Goal: Task Accomplishment & Management: Manage account settings

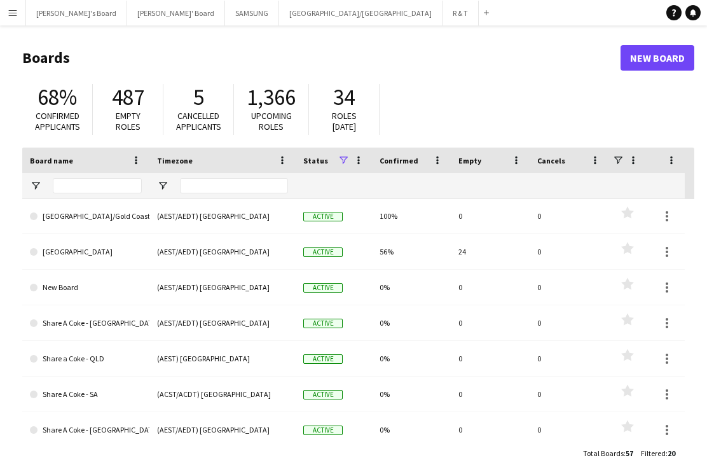
scroll to position [289, 0]
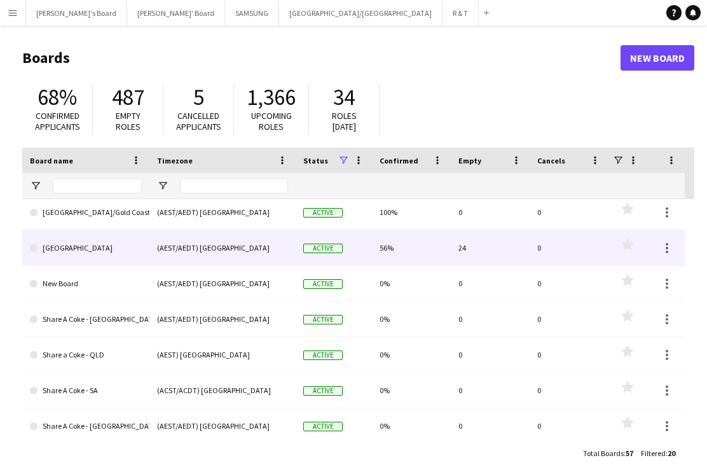
click at [156, 247] on div "(AEST/AEDT) [GEOGRAPHIC_DATA]" at bounding box center [222, 247] width 146 height 35
click at [107, 257] on link "[GEOGRAPHIC_DATA]" at bounding box center [86, 248] width 112 height 36
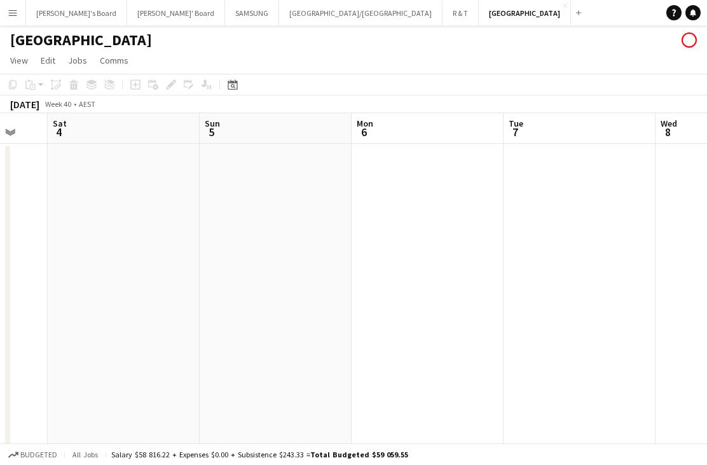
scroll to position [0, 406]
click at [234, 84] on icon "Date picker" at bounding box center [233, 84] width 10 height 10
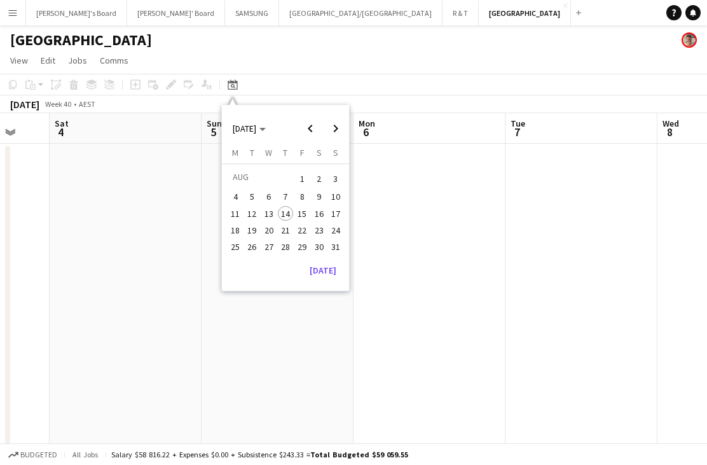
click at [335, 268] on button "[DATE]" at bounding box center [322, 270] width 37 height 20
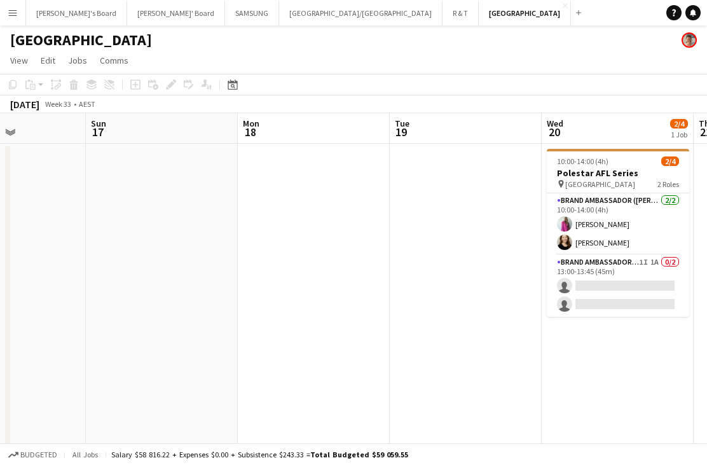
scroll to position [0, 522]
click at [640, 295] on app-card-role "Brand Ambassador (Mon - Fri) 1I 1A 0/2 13:00-13:45 (45m) single-neutral-actions…" at bounding box center [617, 286] width 142 height 62
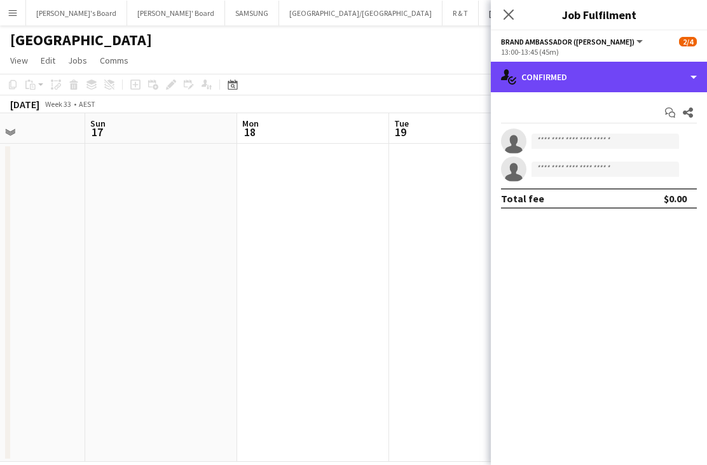
click at [644, 85] on div "single-neutral-actions-check-2 Confirmed" at bounding box center [599, 77] width 216 height 31
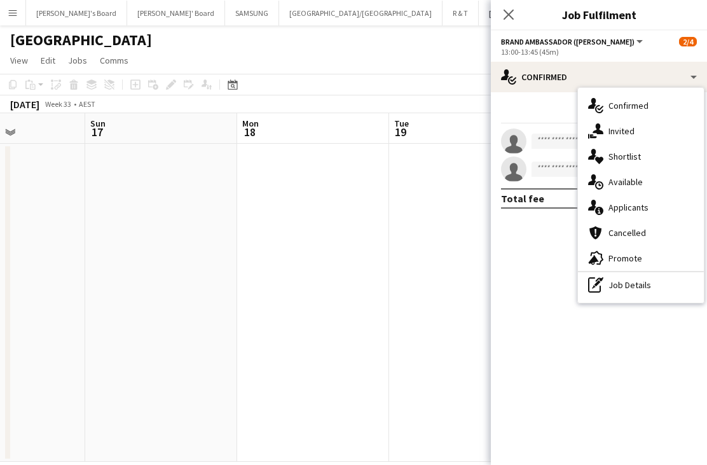
click at [625, 201] on div "single-neutral-actions-information Applicants" at bounding box center [641, 206] width 126 height 25
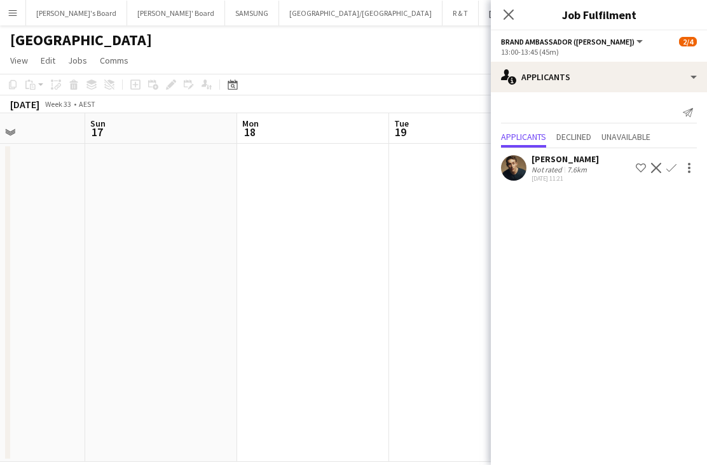
click at [510, 18] on icon "Close pop-in" at bounding box center [508, 15] width 10 height 10
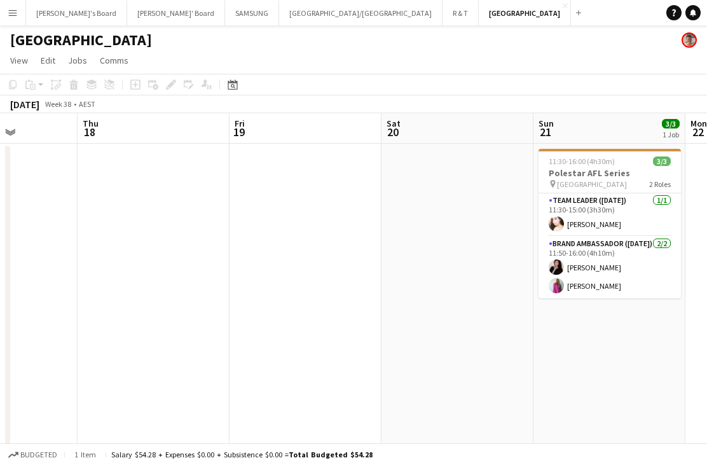
scroll to position [0, 378]
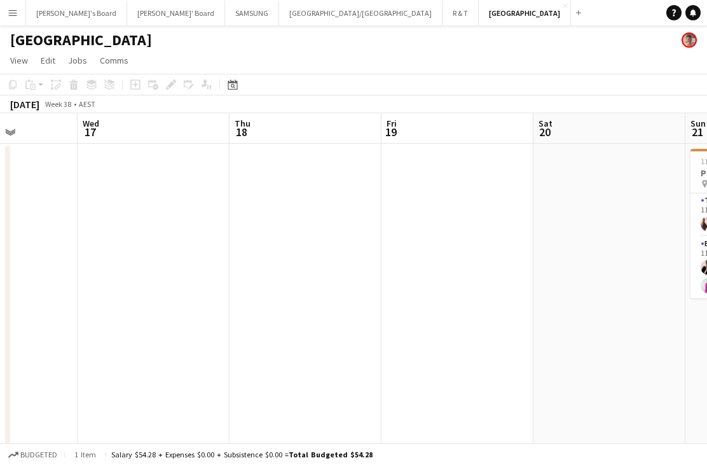
click at [242, 76] on app-toolbar "Copy Paste Paste Command V Paste with crew Command Shift V Paste linked Job [GE…" at bounding box center [353, 85] width 707 height 22
click at [236, 88] on icon "Date picker" at bounding box center [233, 84] width 10 height 10
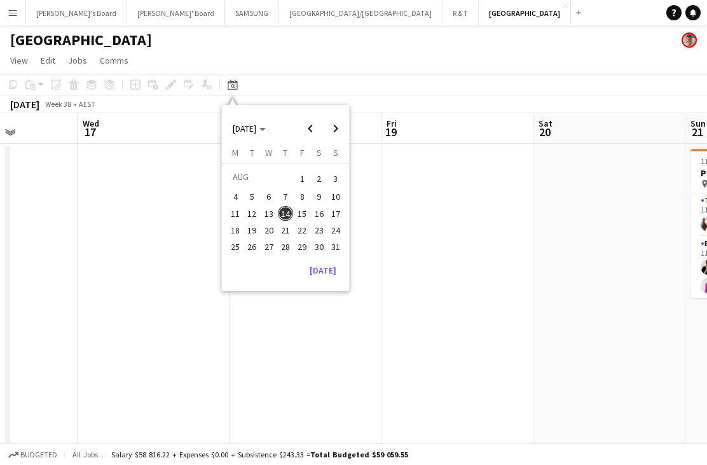
click at [333, 276] on button "[DATE]" at bounding box center [322, 270] width 37 height 20
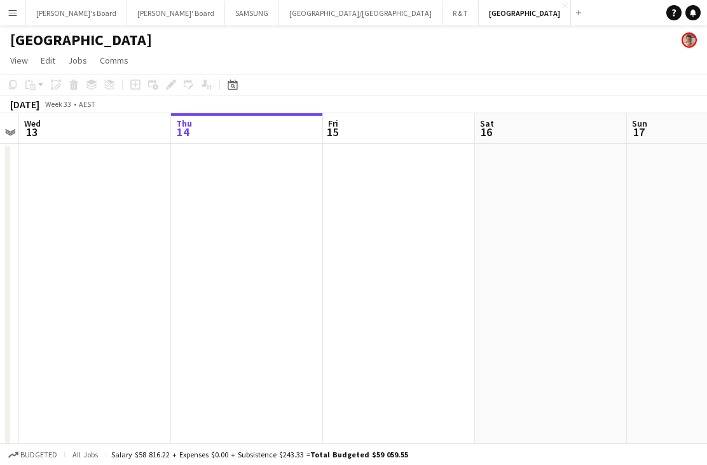
click at [477, 164] on app-date-cell at bounding box center [551, 303] width 152 height 318
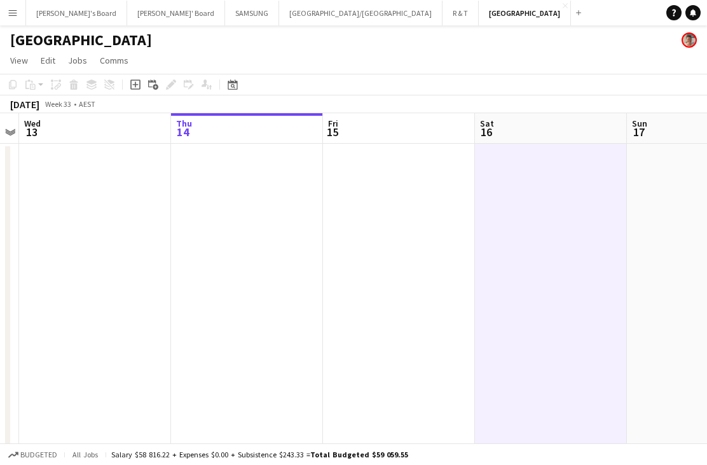
click at [233, 88] on icon "Date picker" at bounding box center [233, 84] width 10 height 10
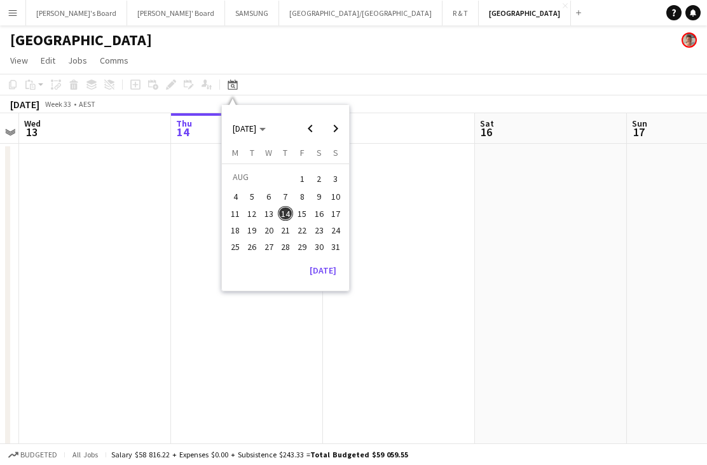
click at [306, 230] on span "22" at bounding box center [301, 229] width 15 height 15
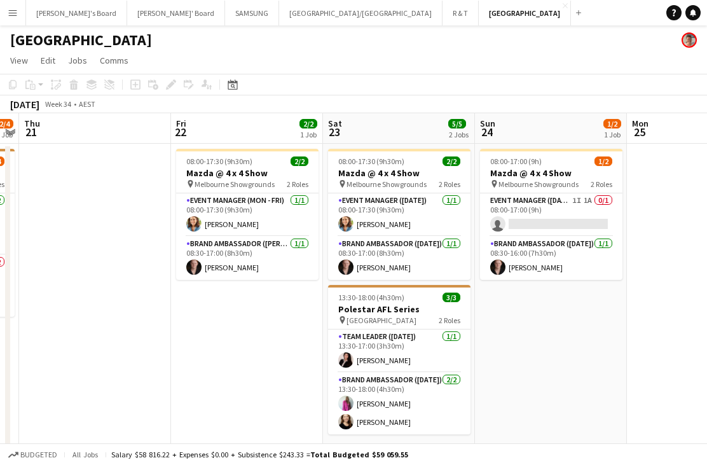
click at [280, 168] on h3 "Mazda @ 4 x 4 Show" at bounding box center [247, 172] width 142 height 11
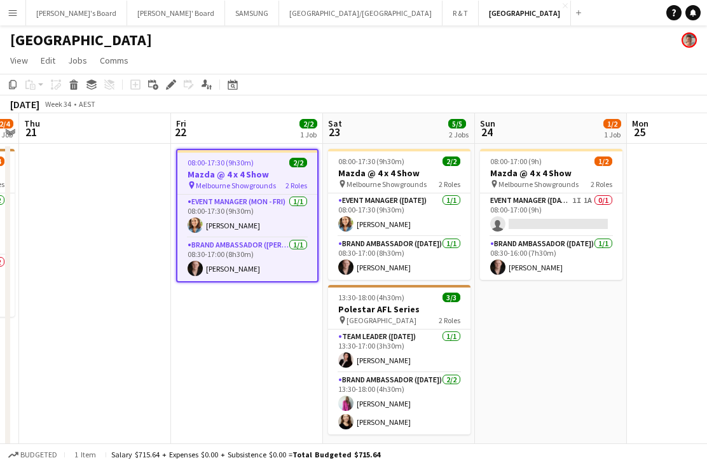
click at [173, 87] on icon "Edit" at bounding box center [171, 84] width 10 height 10
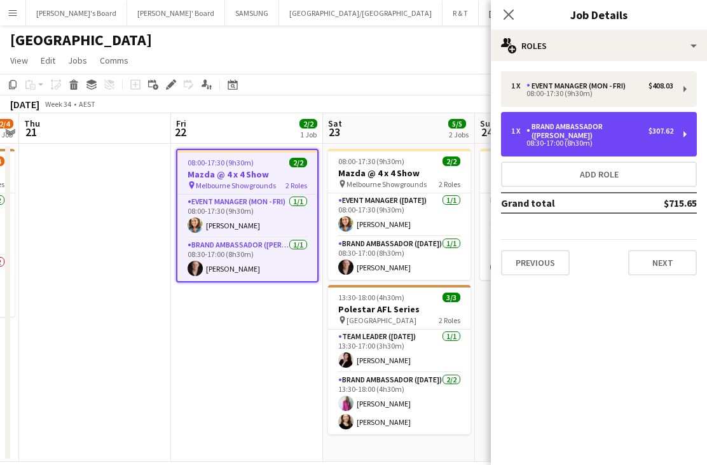
click at [594, 146] on div "1 x Brand Ambassador (Mon - Fri) $307.62 08:30-17:00 (8h30m)" at bounding box center [599, 134] width 196 height 44
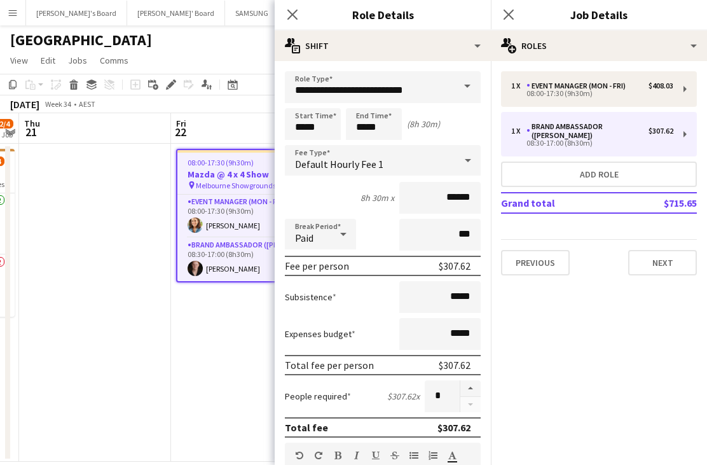
click at [467, 394] on button "button" at bounding box center [470, 388] width 20 height 17
type input "*"
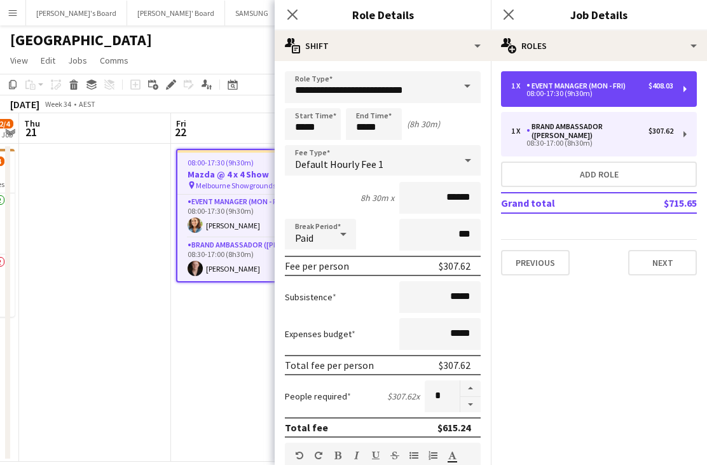
click at [538, 93] on div "08:00-17:30 (9h30m)" at bounding box center [592, 93] width 162 height 6
type input "**********"
type input "*****"
type input "******"
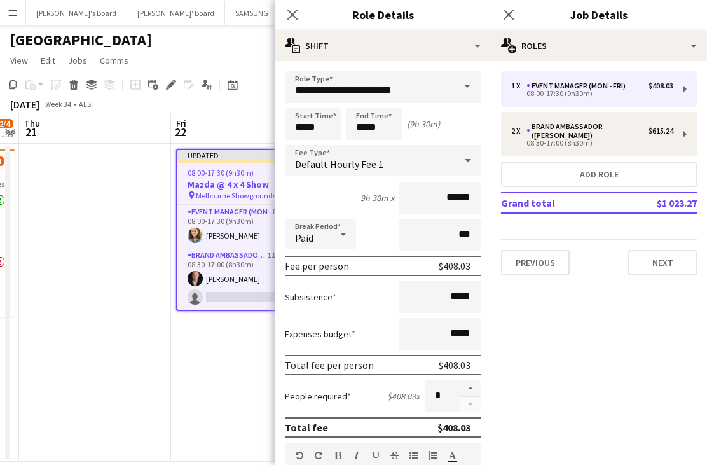
click at [467, 393] on button "button" at bounding box center [470, 388] width 20 height 17
type input "*"
click at [245, 128] on app-board-header-date "Fri 22 2/3 1 Job" at bounding box center [247, 128] width 152 height 31
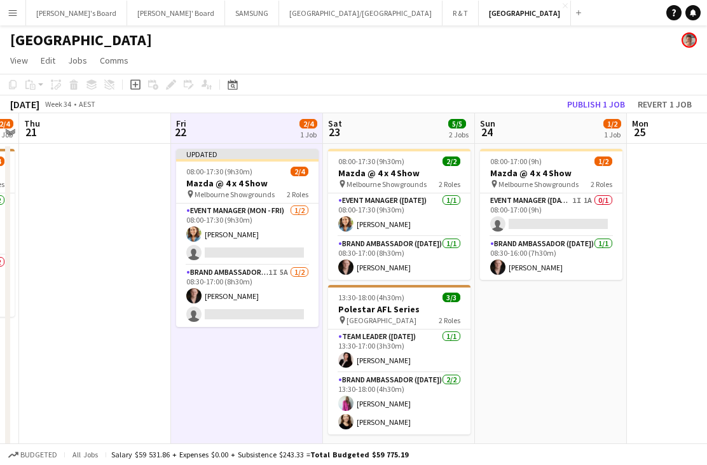
click at [390, 166] on app-job-card "08:00-17:30 (9h30m) 2/2 Mazda @ 4 x 4 Show pin Melbourne Showgrounds 2 Roles Ev…" at bounding box center [399, 214] width 142 height 131
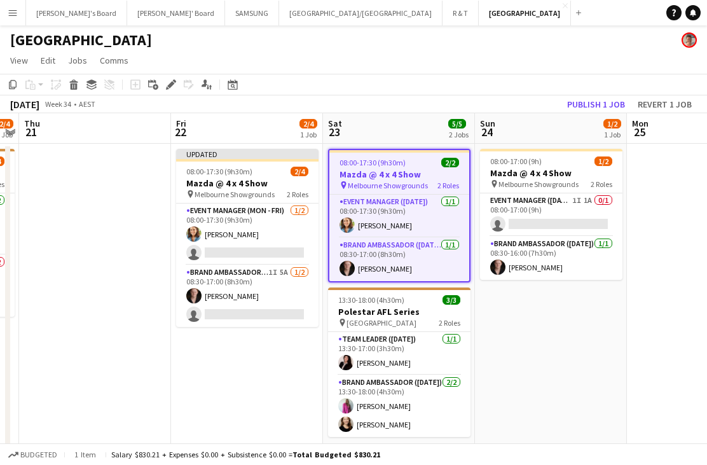
click at [176, 85] on div "Edit" at bounding box center [170, 84] width 15 height 15
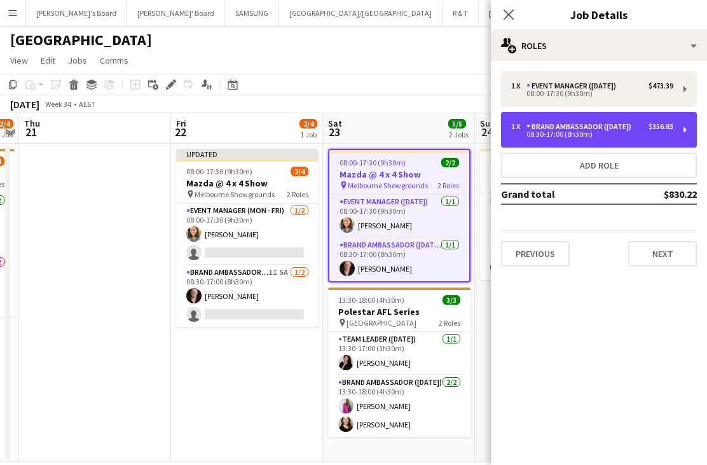
click at [592, 125] on div "Brand Ambassador ([DATE])" at bounding box center [581, 126] width 110 height 9
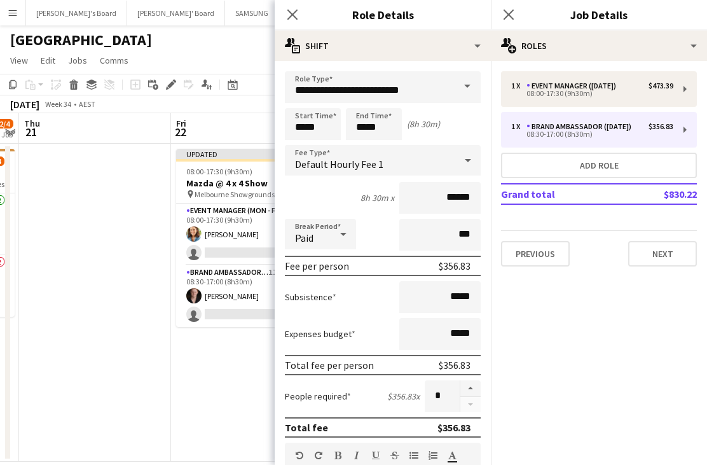
click at [469, 392] on button "button" at bounding box center [470, 388] width 20 height 17
type input "*"
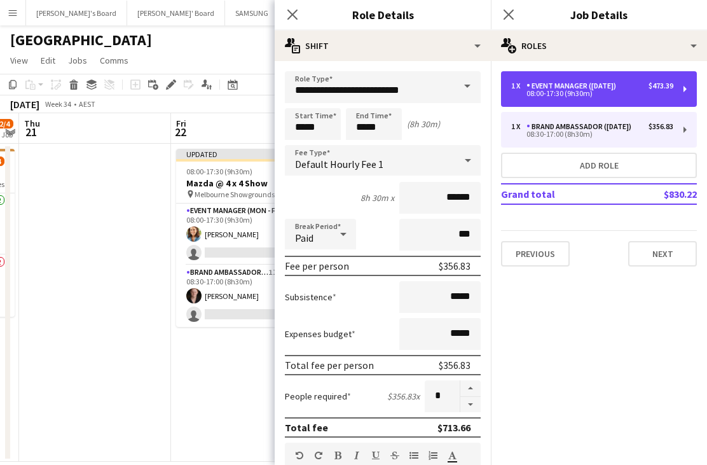
click at [536, 78] on div "1 x Event Manager ([DATE]) $473.39 08:00-17:30 (9h30m)" at bounding box center [599, 89] width 196 height 36
type input "**********"
type input "*****"
type input "******"
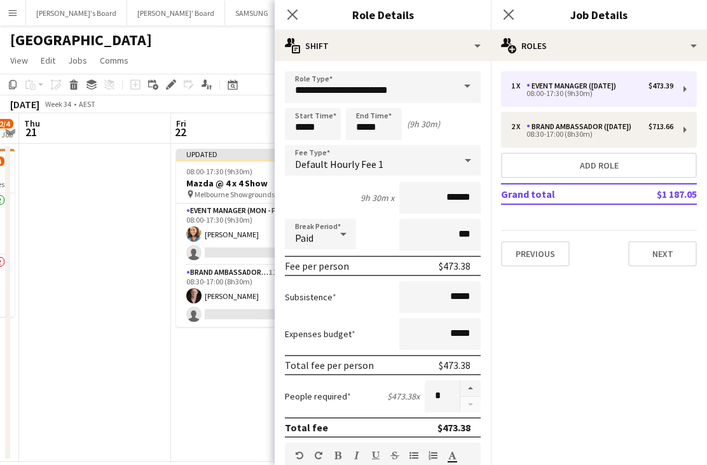
click at [465, 390] on button "button" at bounding box center [470, 388] width 20 height 17
type input "*"
click at [245, 365] on app-date-cell "Updated 08:00-17:30 (9h30m) 2/4 Mazda @ 4 x 4 Show pin Melbourne Showgrounds 2 …" at bounding box center [247, 303] width 152 height 318
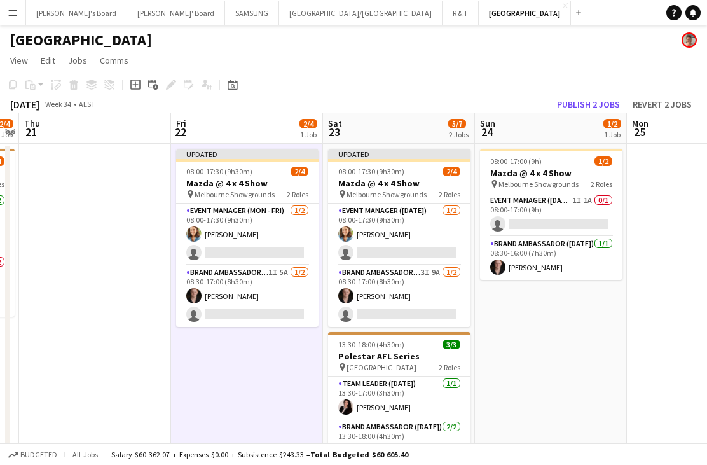
click at [544, 177] on h3 "Mazda @ 4 x 4 Show" at bounding box center [551, 172] width 142 height 11
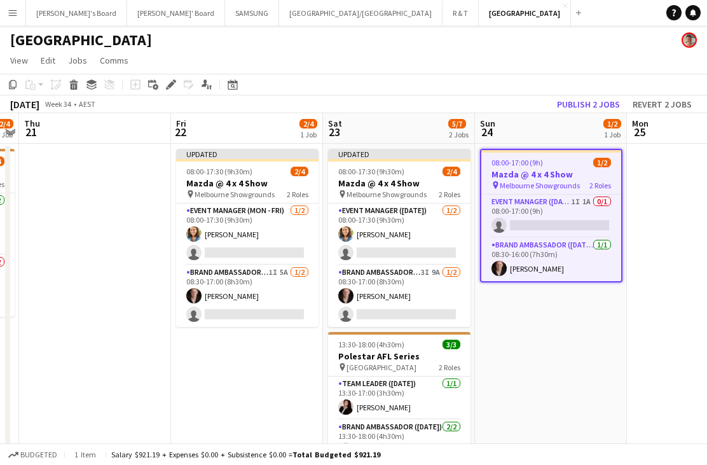
click at [177, 77] on div "Edit" at bounding box center [170, 84] width 15 height 15
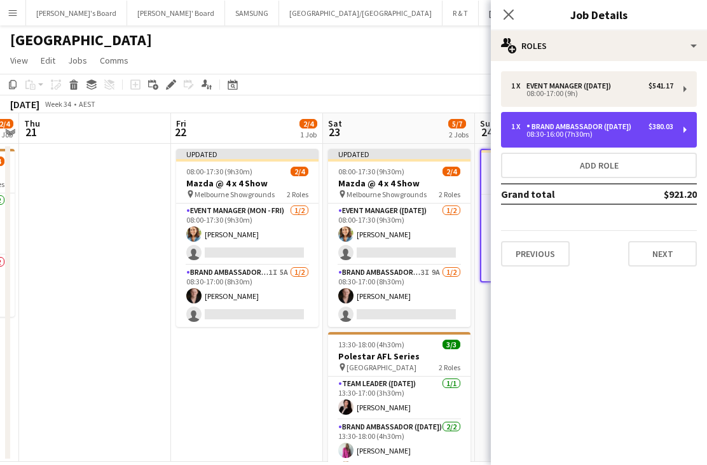
click at [634, 134] on div "08:30-16:00 (7h30m)" at bounding box center [592, 134] width 162 height 6
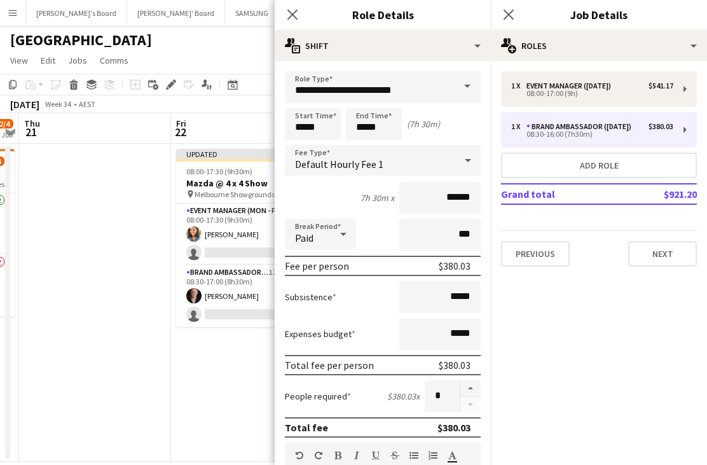
click at [467, 386] on button "button" at bounding box center [470, 388] width 20 height 17
type input "*"
click at [245, 65] on app-page-menu "View Day view expanded Day view collapsed Month view Date picker Jump to [DATE]…" at bounding box center [353, 62] width 707 height 24
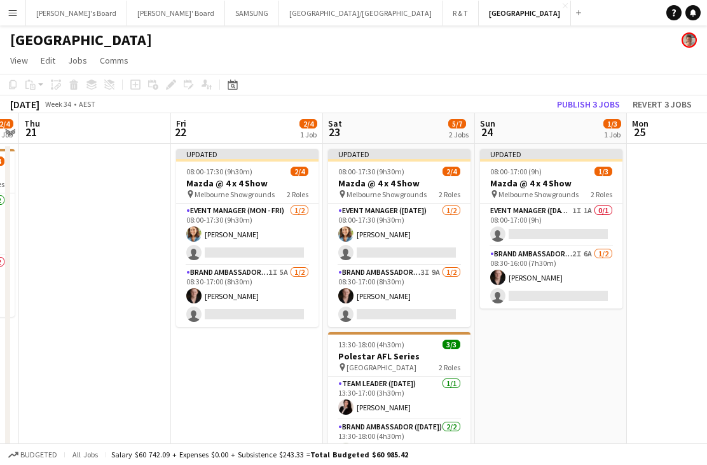
click at [599, 110] on button "Publish 3 jobs" at bounding box center [588, 104] width 73 height 17
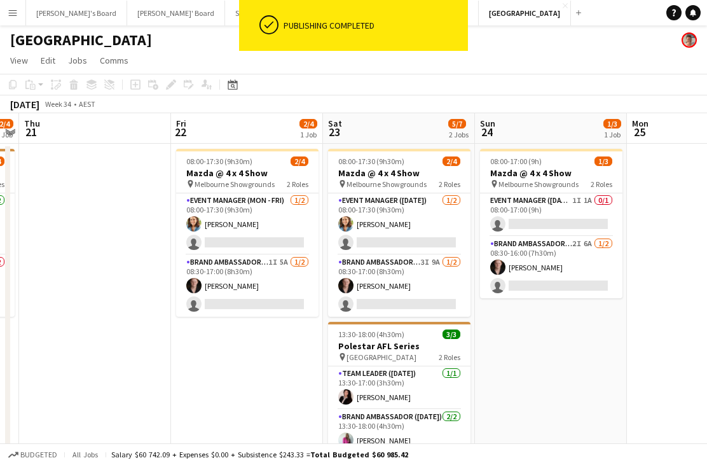
click at [233, 302] on app-card-role "Brand Ambassador (Mon - Fri) 1I 5A [DATE] 08:30-17:00 (8h30m) [PERSON_NAME] sin…" at bounding box center [247, 286] width 142 height 62
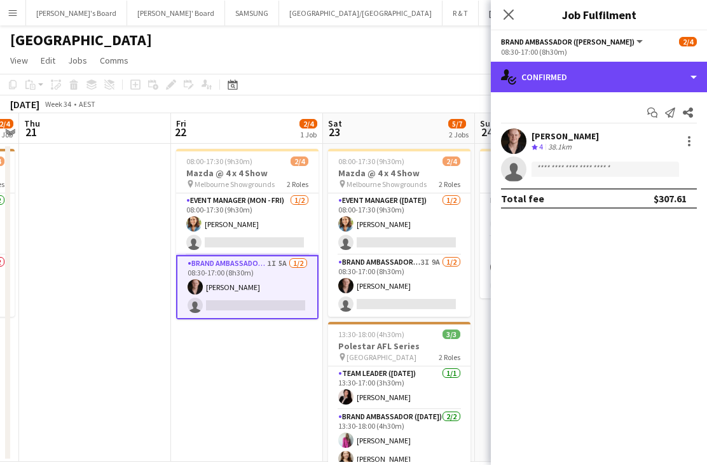
click at [617, 76] on div "single-neutral-actions-check-2 Confirmed" at bounding box center [599, 77] width 216 height 31
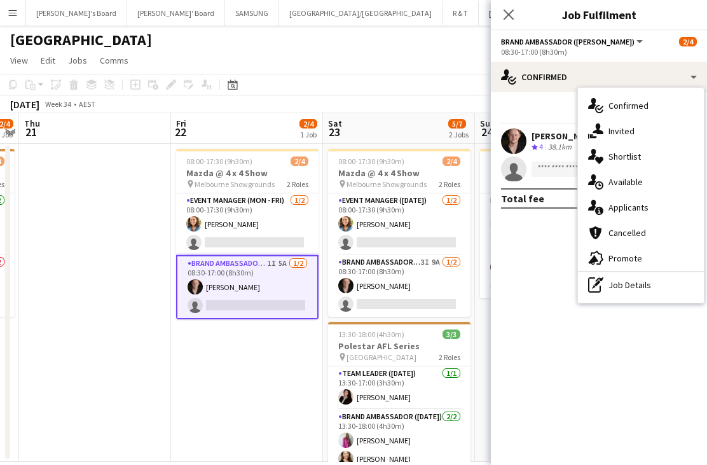
click at [650, 212] on div "single-neutral-actions-information Applicants" at bounding box center [641, 206] width 126 height 25
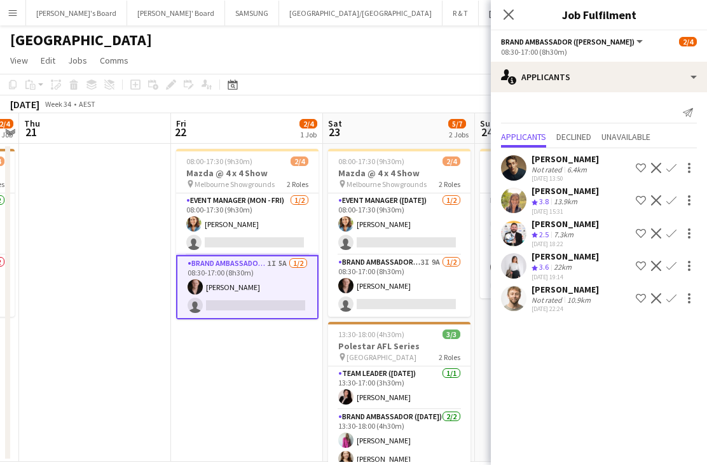
click at [441, 285] on app-card-role "Brand Ambassador ([DATE]) 3I 9A [DATE] 08:30-17:00 (8h30m) [PERSON_NAME] single…" at bounding box center [399, 286] width 142 height 62
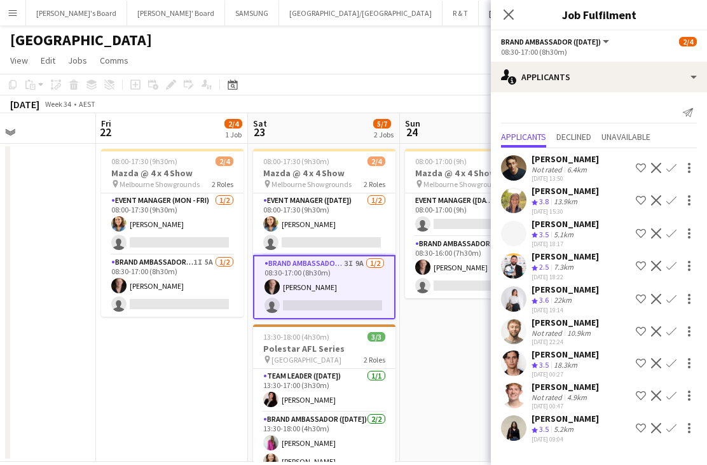
scroll to position [0, 508]
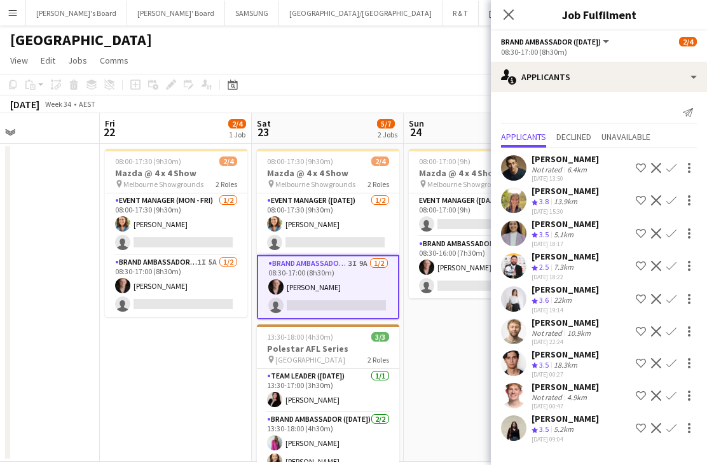
click at [462, 270] on app-card-role "Brand Ambassador ([DATE]) 2I 6A [DATE] 08:30-16:00 (7h30m) [PERSON_NAME] single…" at bounding box center [480, 267] width 142 height 62
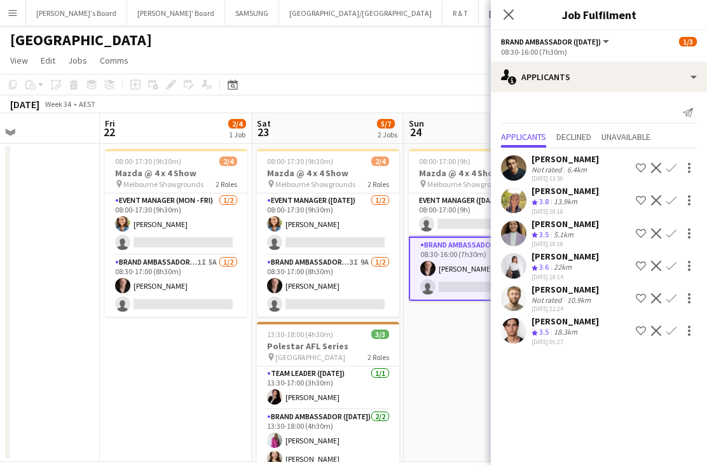
click at [207, 234] on app-card-role "Event Manager (Mon - Fri) [DATE] 08:00-17:30 (9h30m) [PERSON_NAME] single-neutr…" at bounding box center [176, 224] width 142 height 62
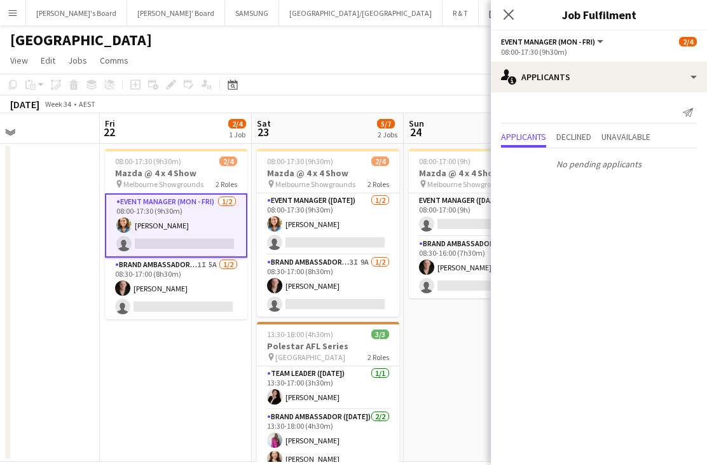
click at [177, 291] on app-card-role "Brand Ambassador (Mon - Fri) 1I 5A [DATE] 08:30-17:00 (8h30m) [PERSON_NAME] sin…" at bounding box center [176, 288] width 142 height 62
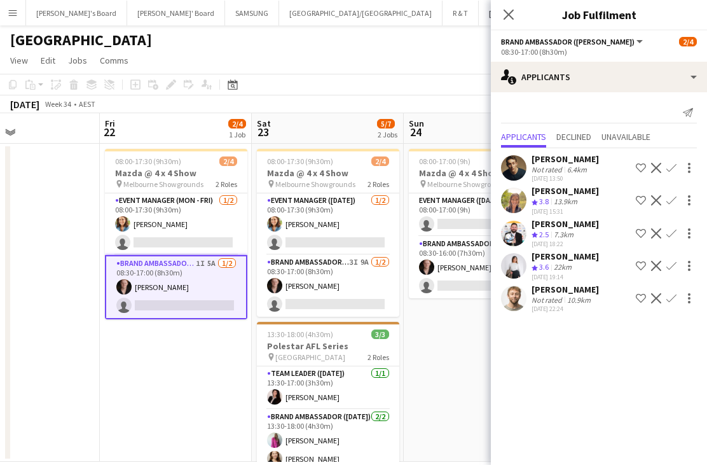
click at [587, 204] on div "Crew rating 3.8 13.9km" at bounding box center [564, 201] width 67 height 11
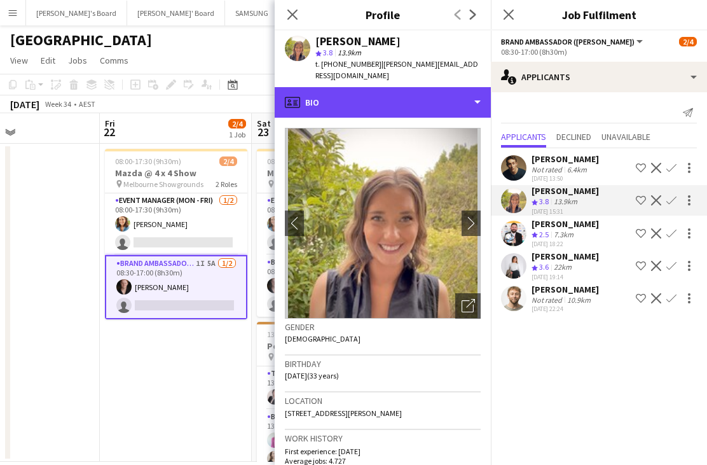
click at [364, 93] on div "profile Bio" at bounding box center [383, 102] width 216 height 31
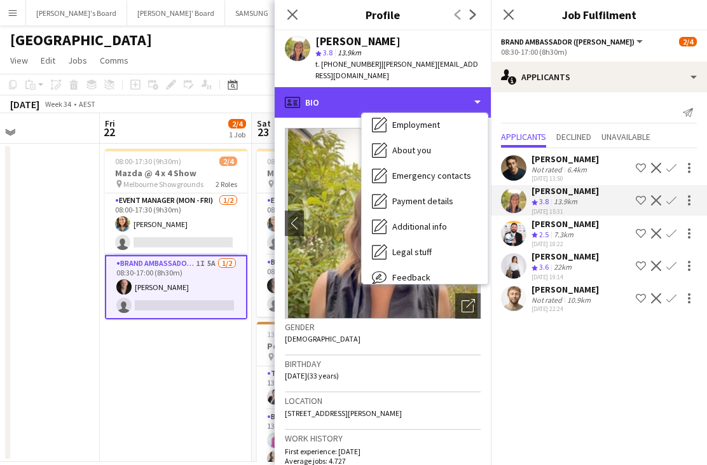
scroll to position [59, 0]
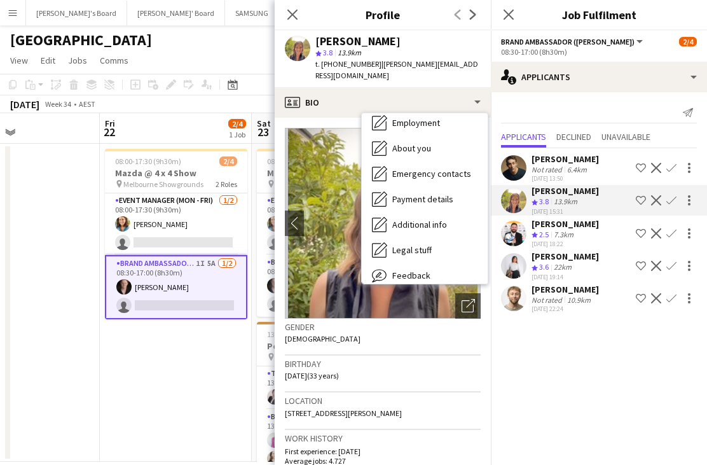
click at [434, 262] on div "Feedback Feedback" at bounding box center [425, 274] width 126 height 25
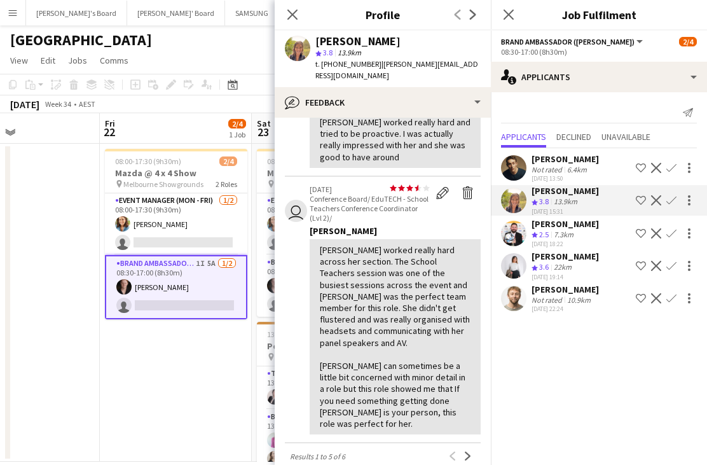
scroll to position [379, 0]
click at [225, 346] on app-date-cell "08:00-17:30 (9h30m) 2/4 Mazda @ 4 x 4 Show pin Melbourne Showgrounds 2 Roles Ev…" at bounding box center [176, 303] width 152 height 318
